Goal: Task Accomplishment & Management: Use online tool/utility

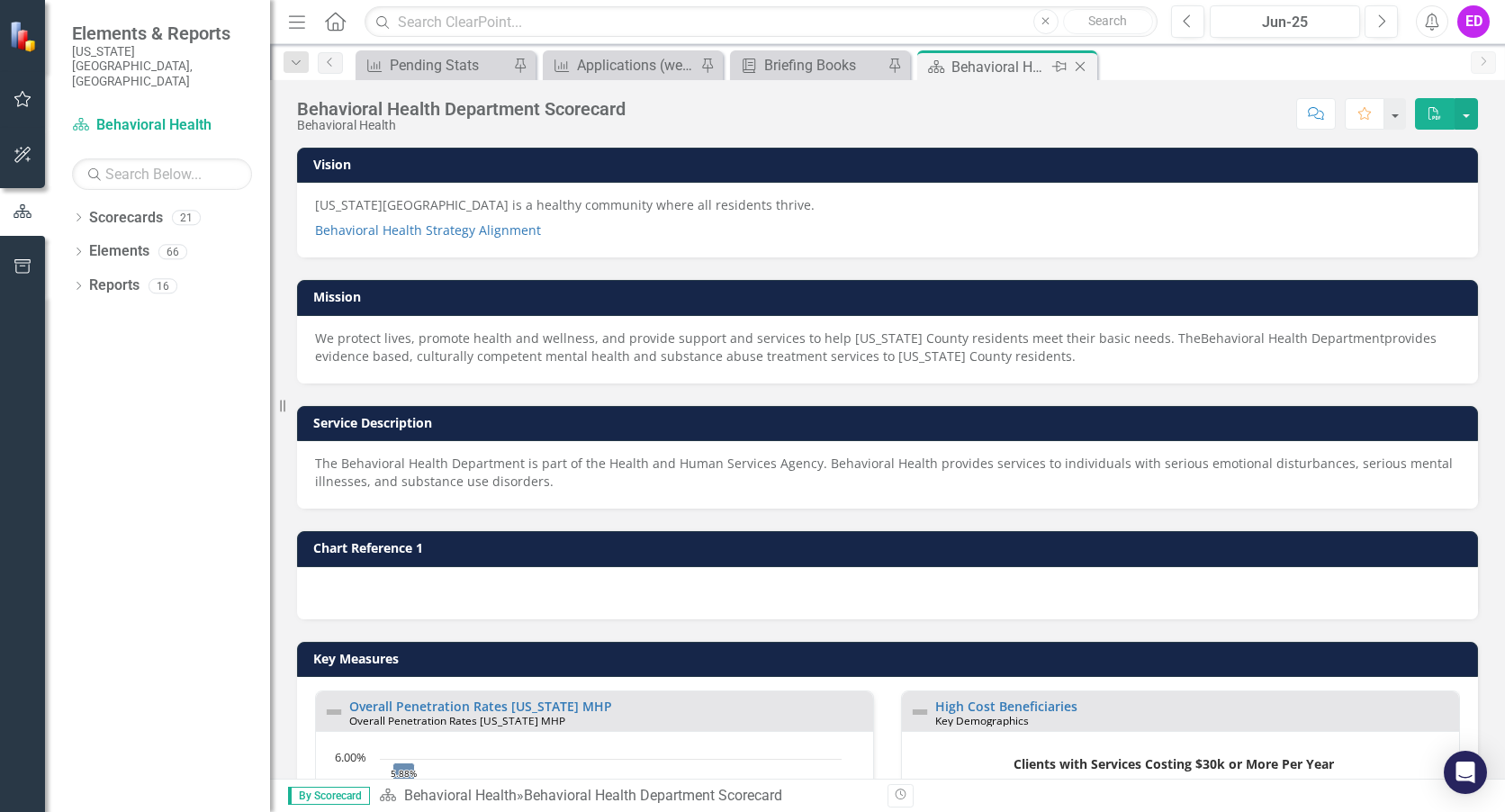
click at [1083, 67] on icon "Close" at bounding box center [1080, 66] width 18 height 14
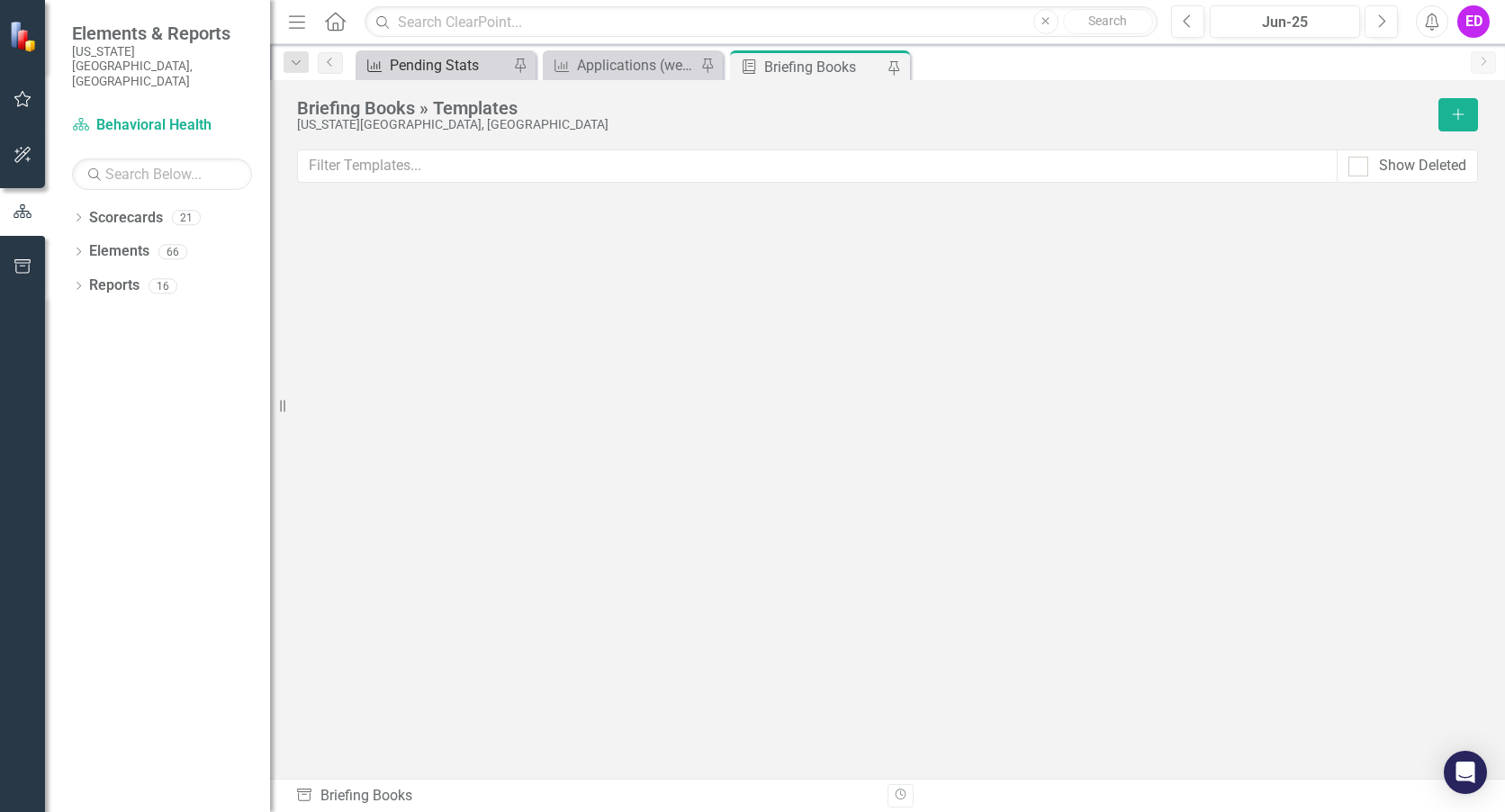
click at [450, 73] on div "Pending Stats" at bounding box center [449, 66] width 119 height 23
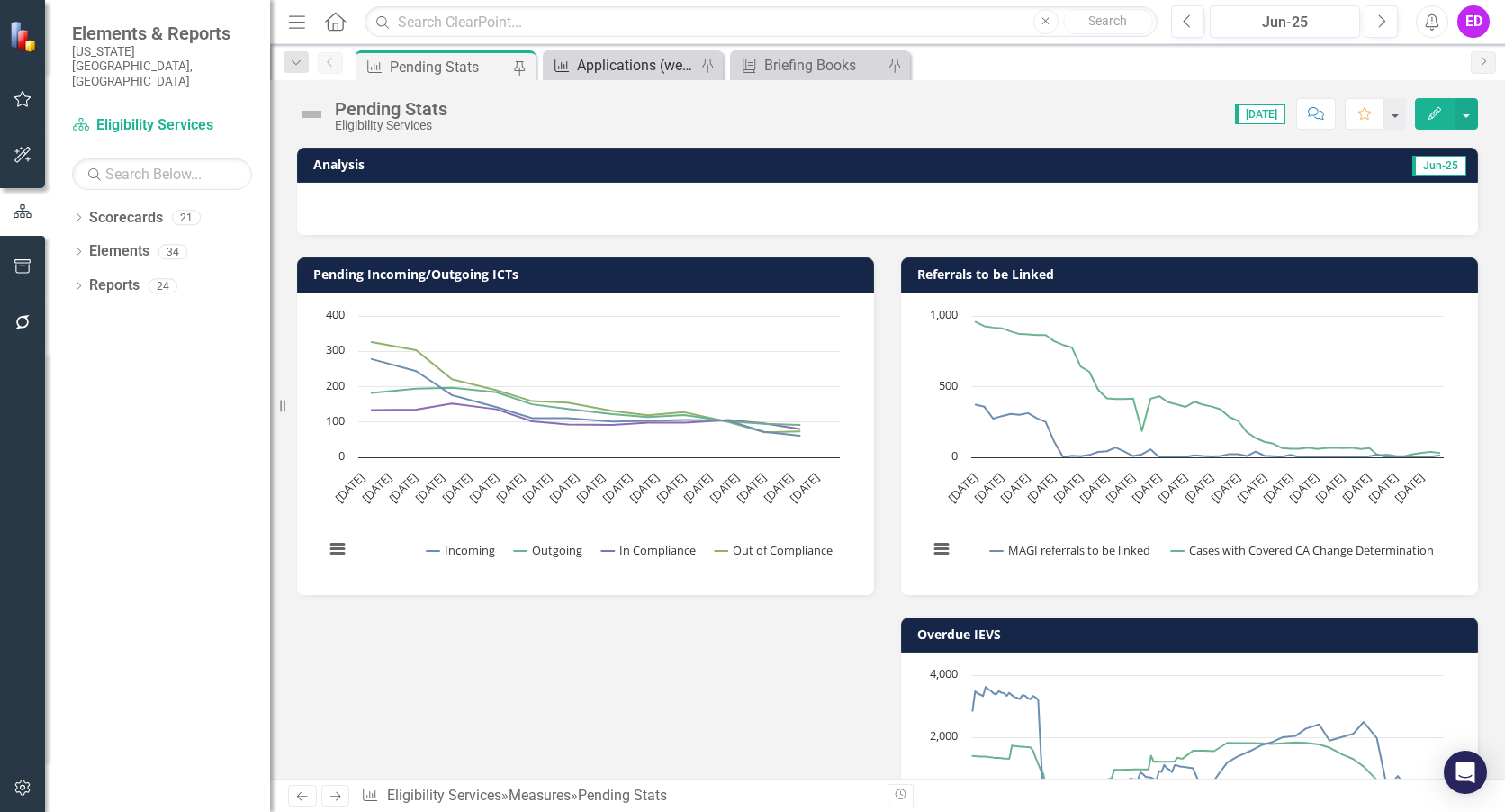
click at [661, 60] on div "Applications (weekly)" at bounding box center [637, 66] width 119 height 23
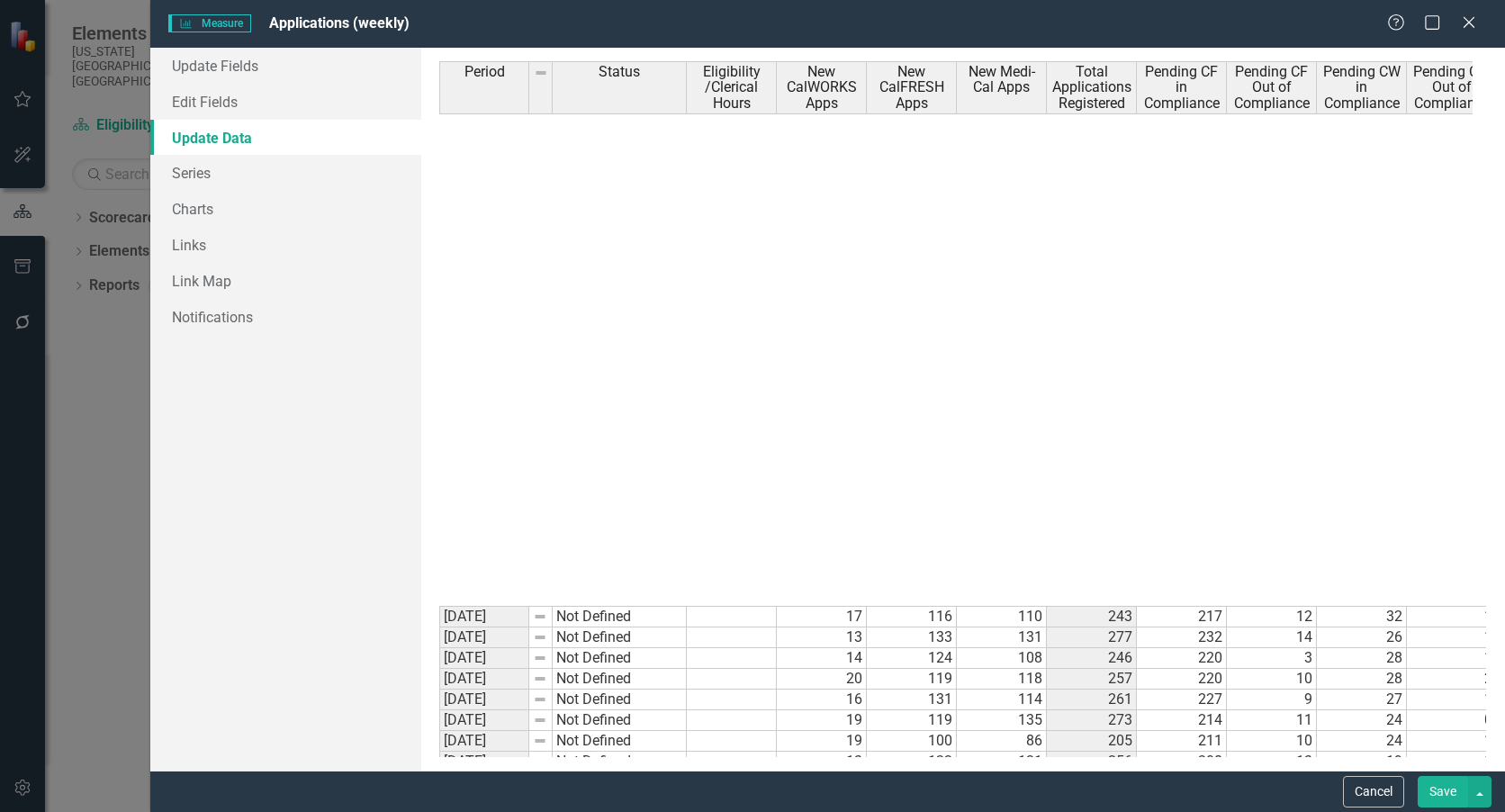
scroll to position [8604, 0]
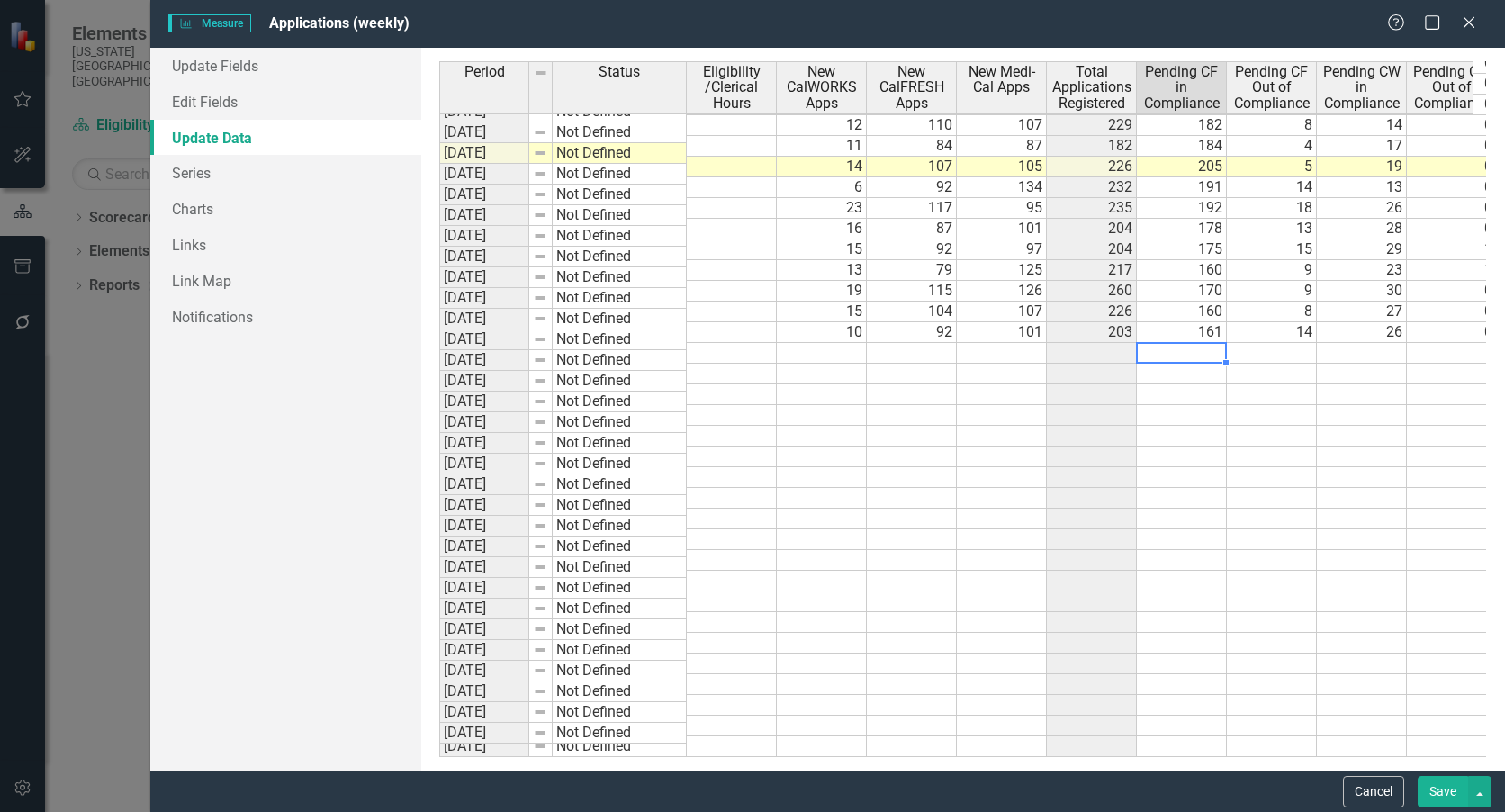
click at [1173, 338] on tbody "[DATE] Not Defined 17 116 110 243 217 12 32 1 115 5 382 18 [DATE] Not Defined 1…" at bounding box center [1418, 300] width 1958 height 912
click at [1195, 343] on td at bounding box center [1182, 353] width 90 height 21
click at [1204, 343] on td at bounding box center [1182, 353] width 90 height 21
type textarea "207"
type textarea "9"
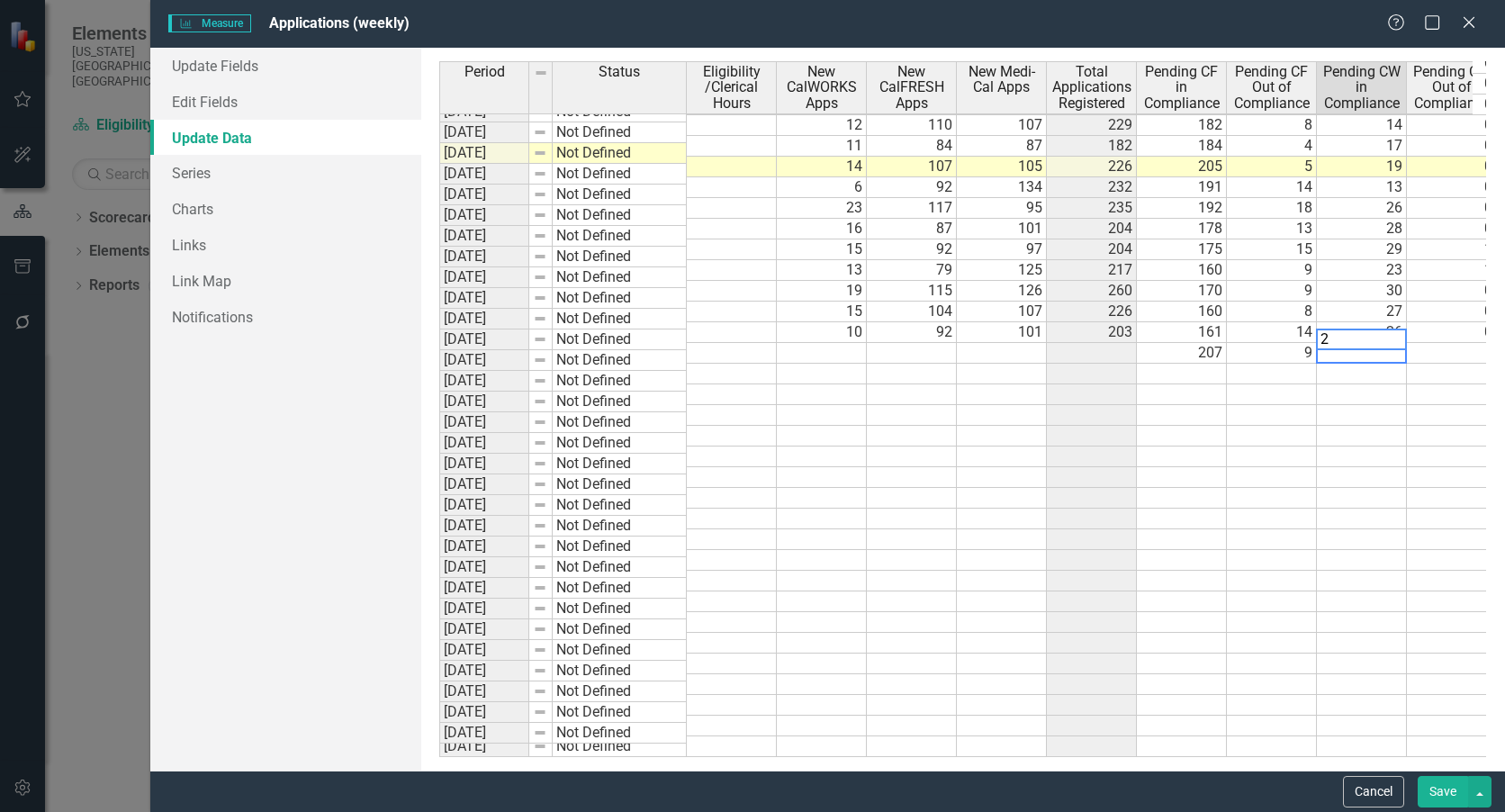
type textarea "27"
